Goal: Navigation & Orientation: Find specific page/section

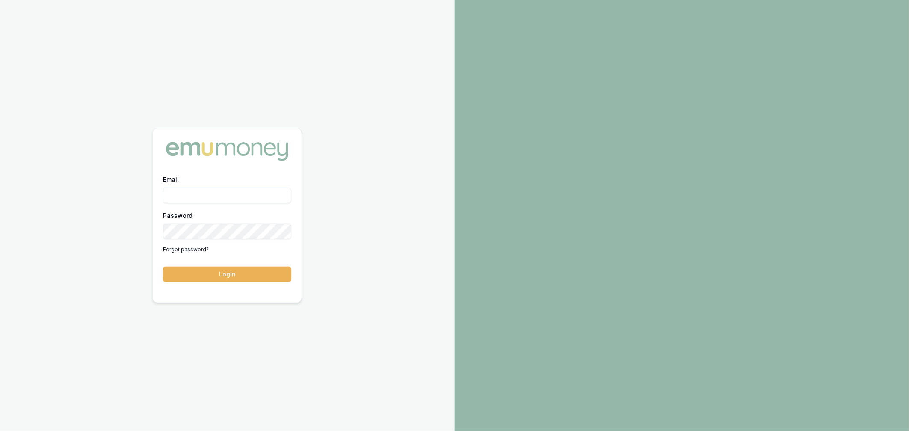
click at [204, 197] on input "Email" at bounding box center [227, 195] width 128 height 15
type input "m@emumoney.com.au"
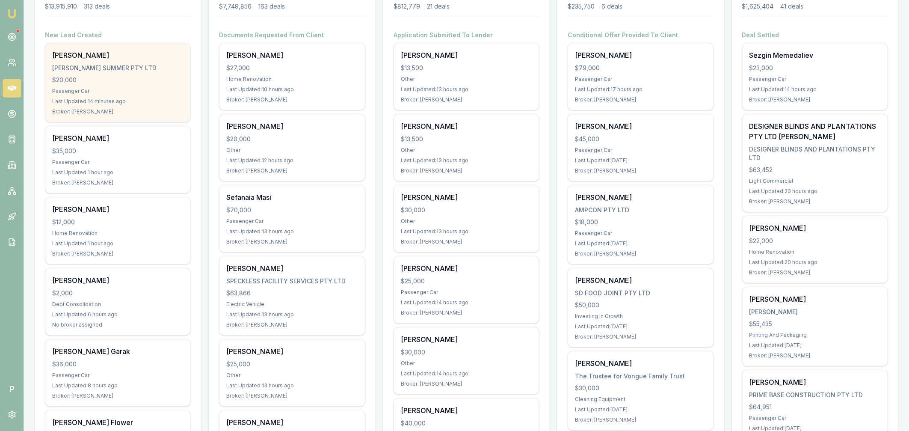
scroll to position [164, 0]
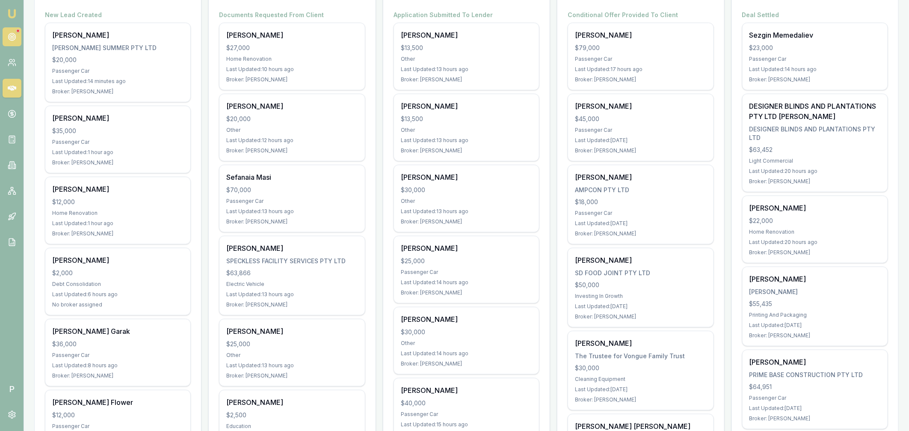
click at [10, 38] on circle at bounding box center [12, 37] width 4 height 4
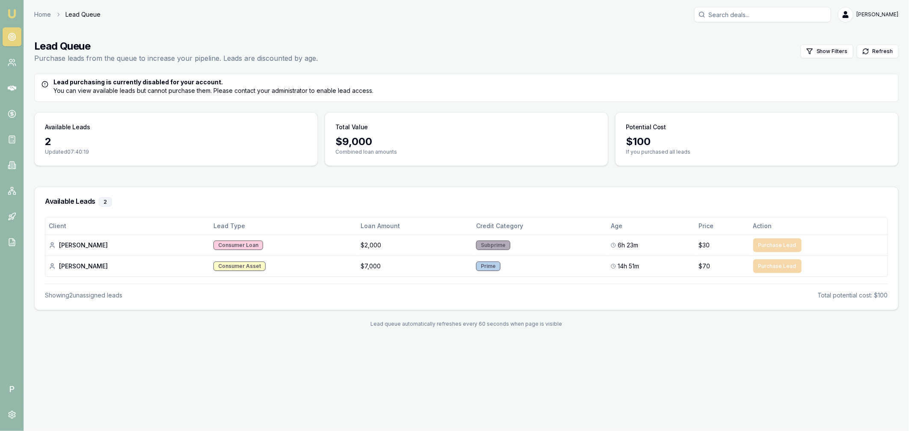
click at [12, 35] on icon at bounding box center [12, 37] width 9 height 9
click at [9, 86] on icon at bounding box center [12, 88] width 9 height 5
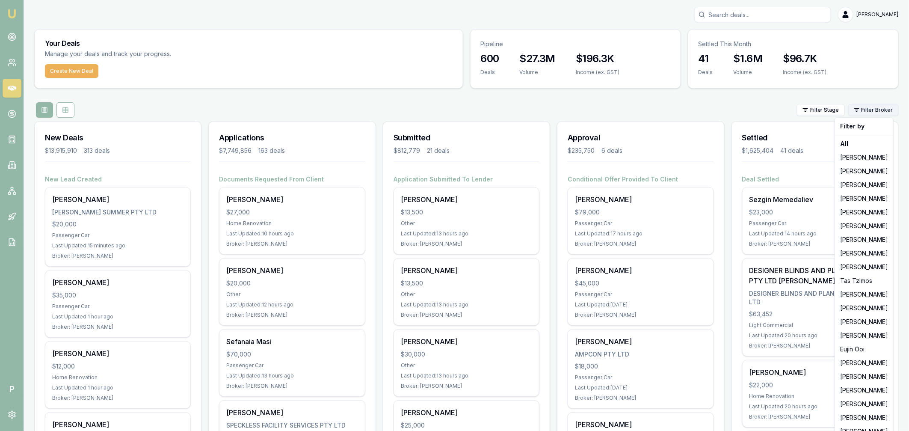
click at [875, 108] on html "Emu Broker P [PERSON_NAME] Toggle Menu Your Deals Manage your deals and track y…" at bounding box center [454, 215] width 909 height 431
click at [853, 339] on div "[PERSON_NAME]" at bounding box center [864, 335] width 55 height 14
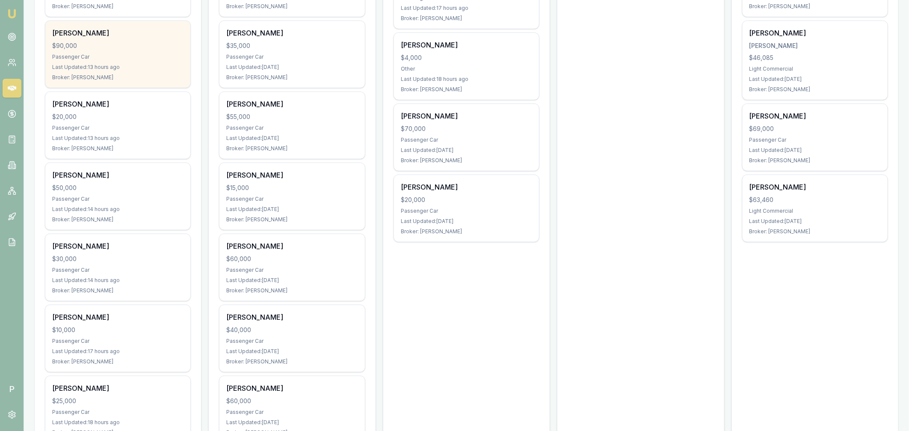
scroll to position [399, 0]
